Goal: Task Accomplishment & Management: Manage account settings

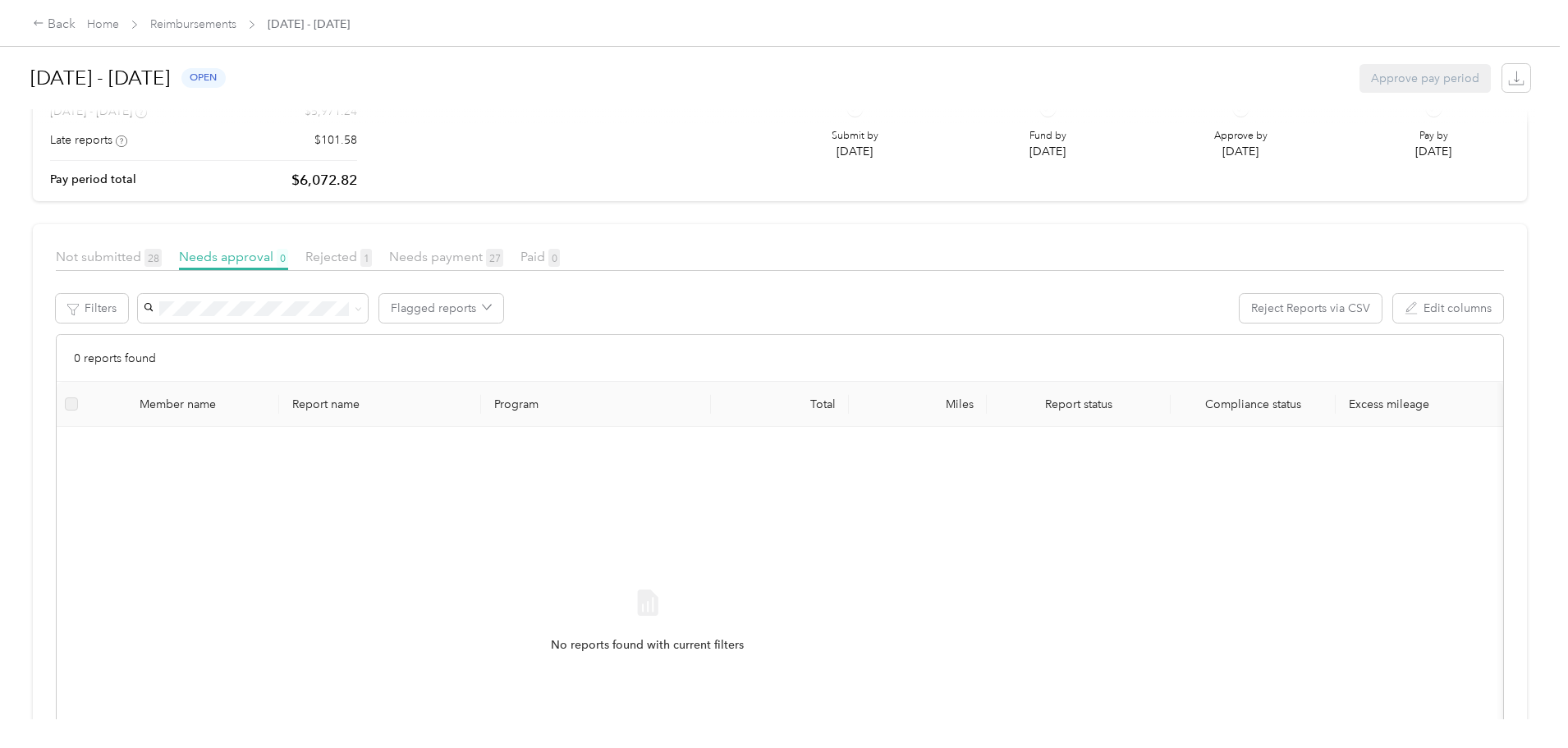
scroll to position [278, 0]
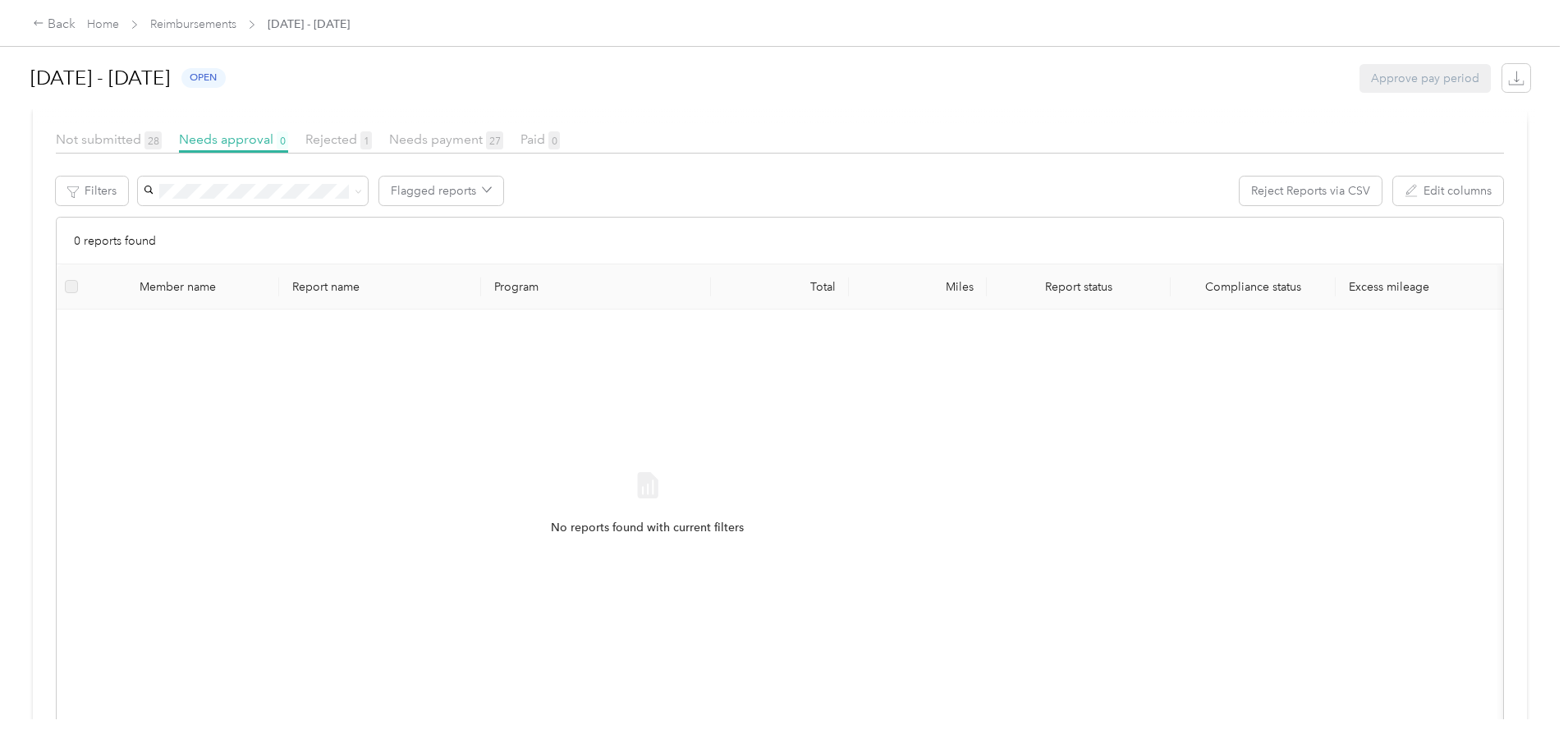
click at [279, 414] on div "No reports found with current filters" at bounding box center [648, 518] width 1155 height 391
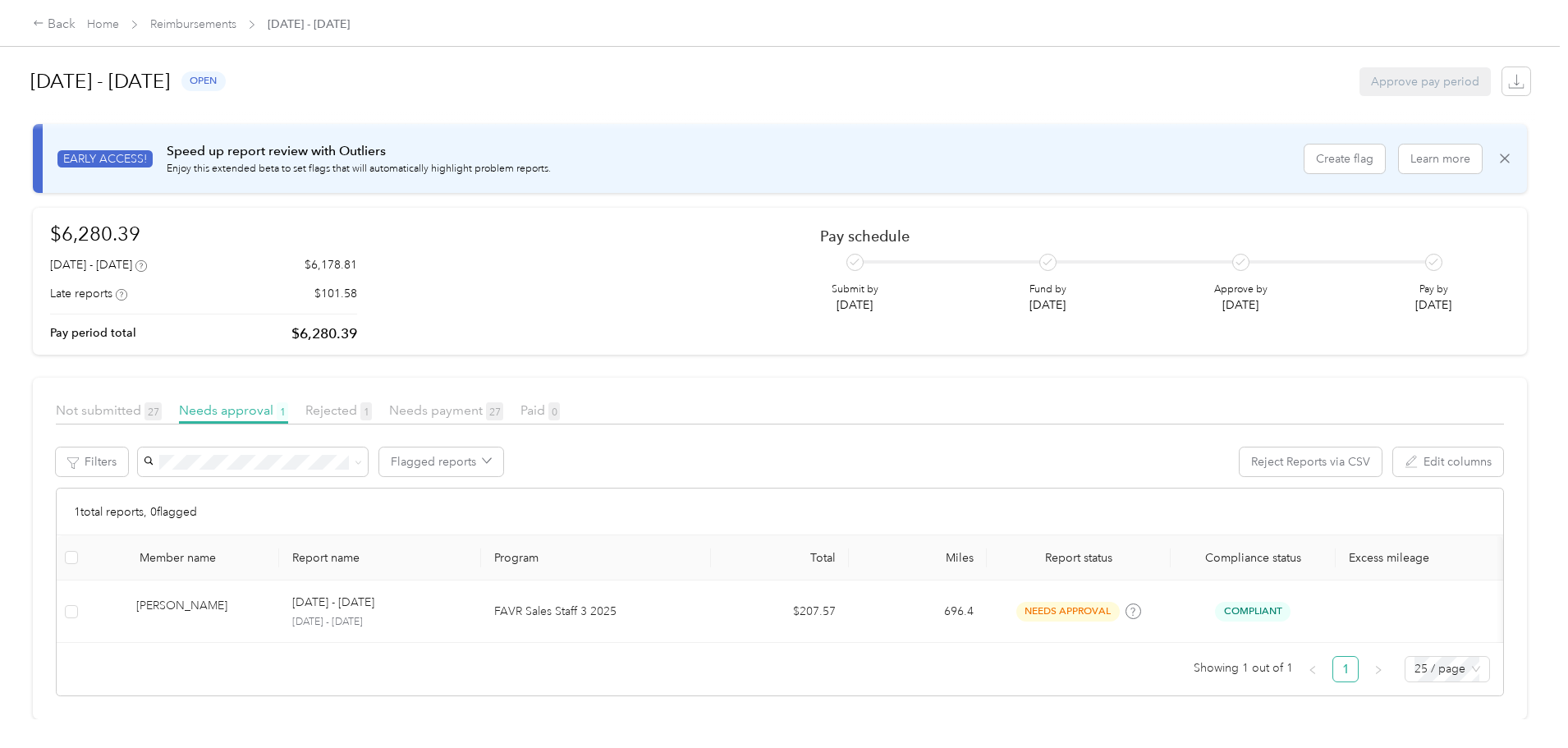
scroll to position [32, 0]
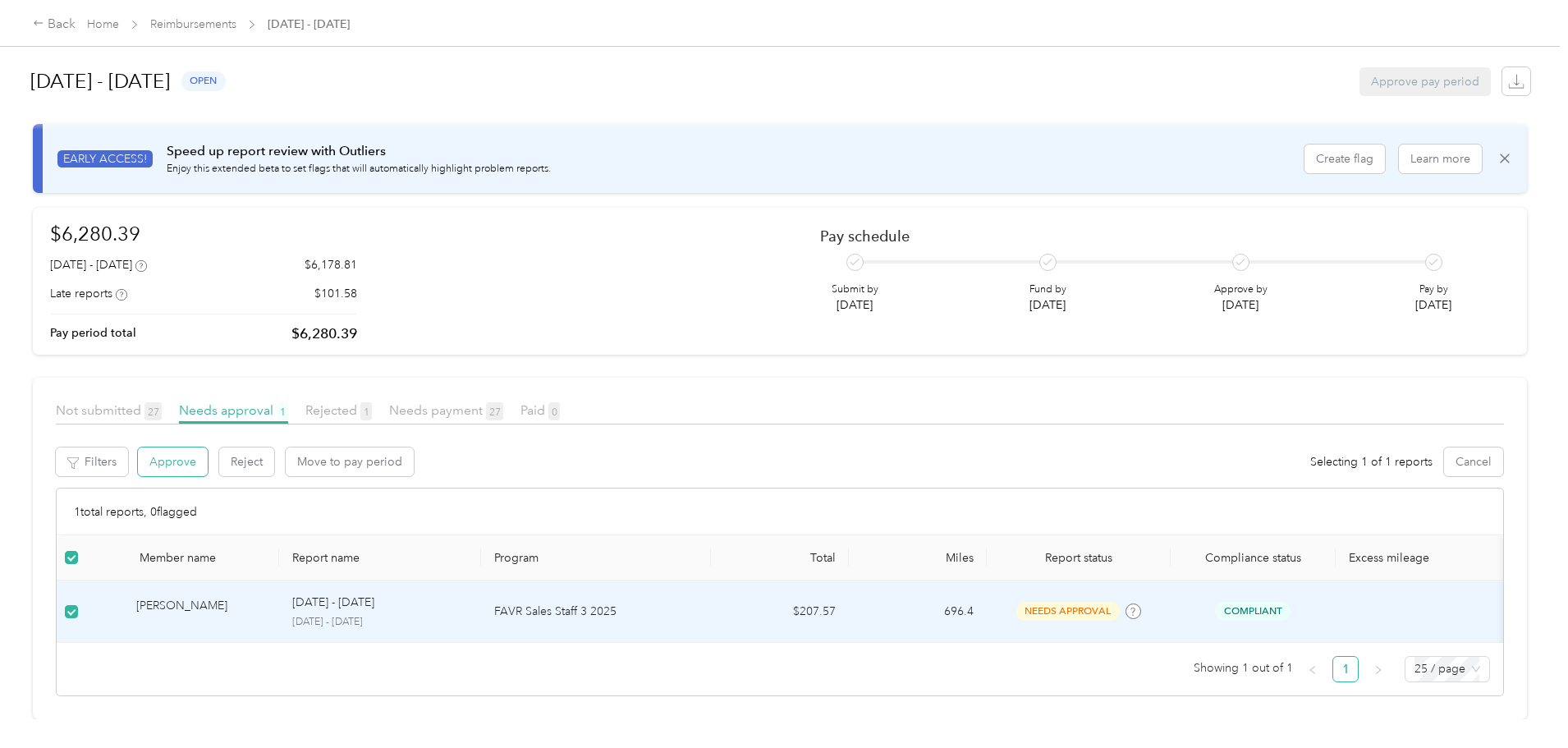
click at [208, 447] on button "Approve" at bounding box center [172, 462] width 70 height 29
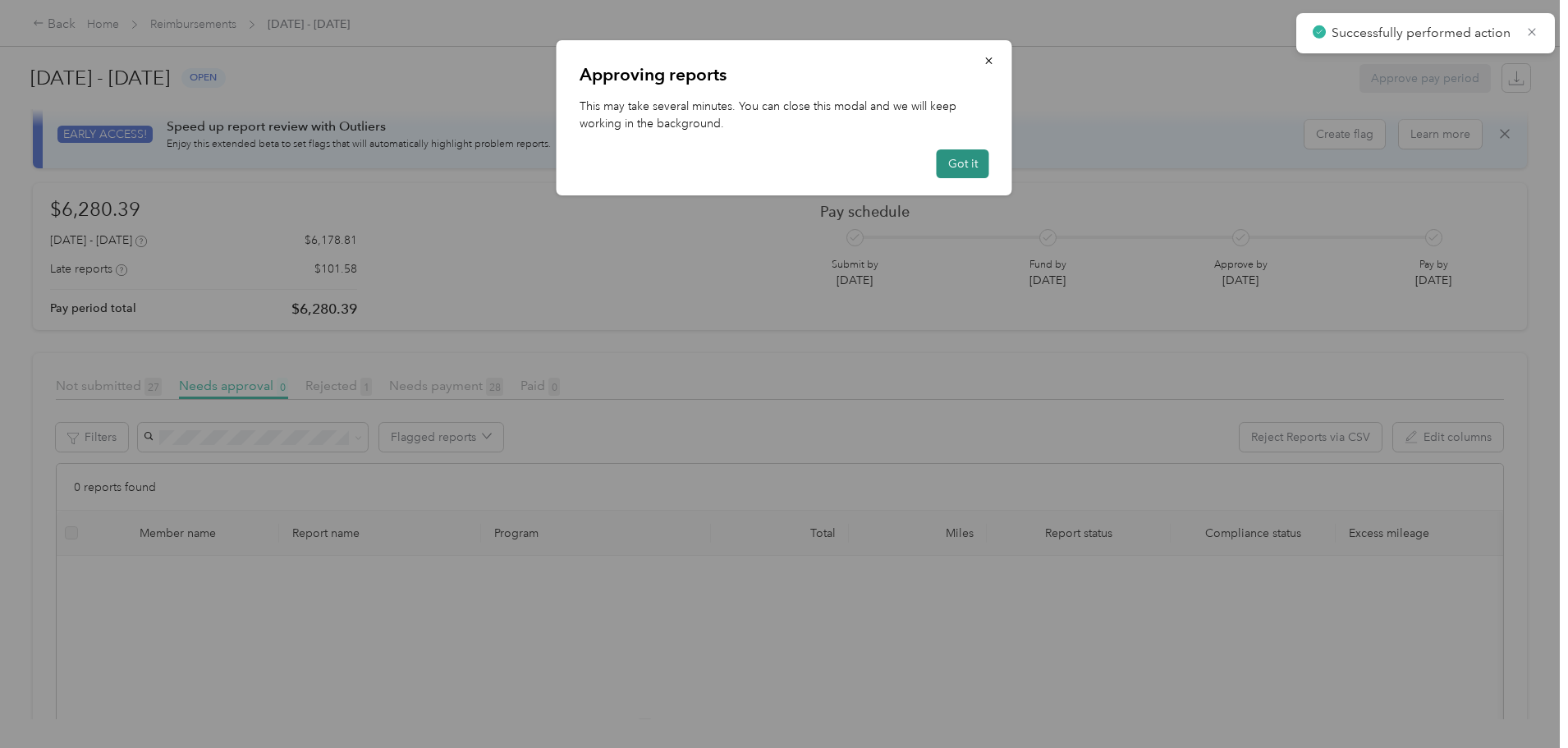
click at [978, 159] on button "Got it" at bounding box center [963, 163] width 53 height 29
